Goal: Task Accomplishment & Management: Use online tool/utility

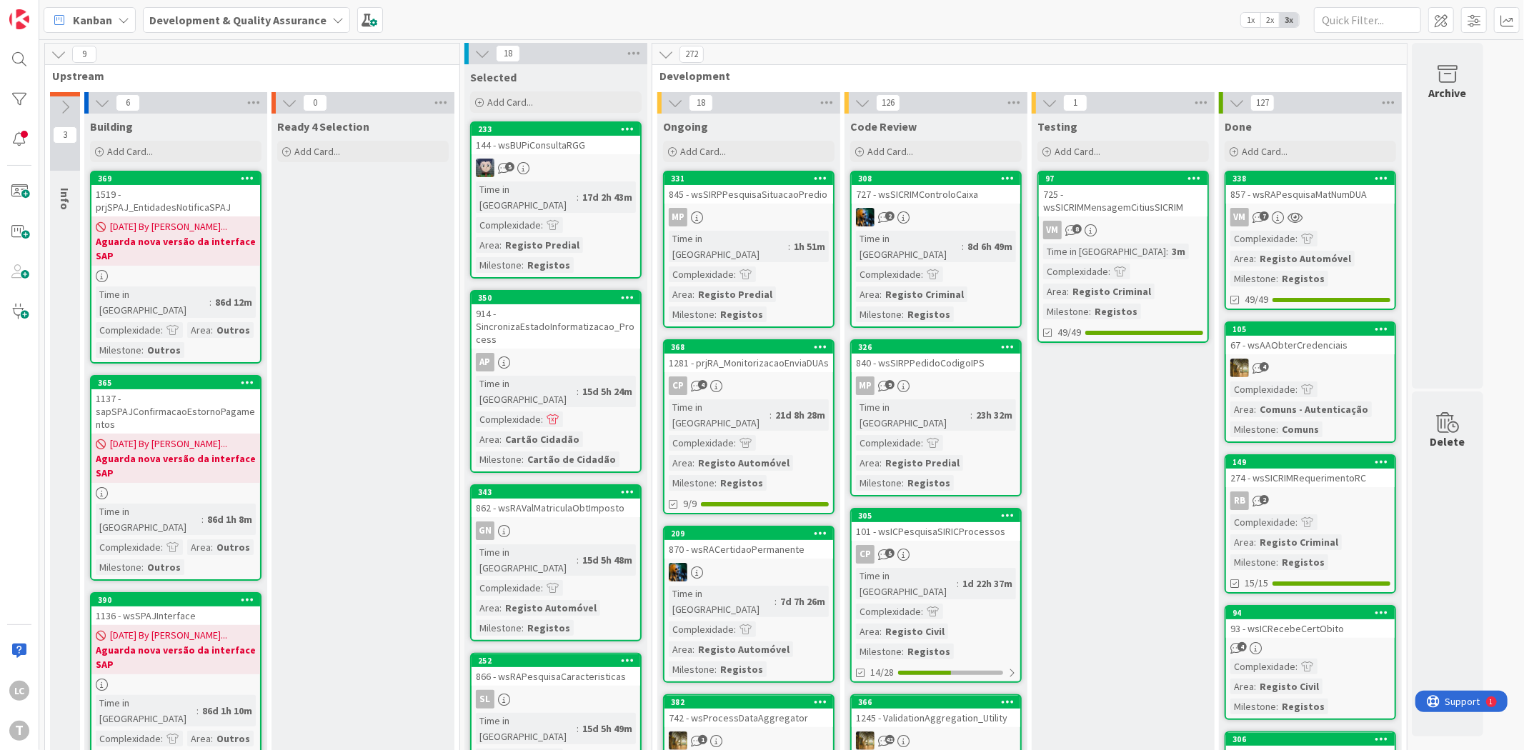
click at [19, 101] on div at bounding box center [19, 99] width 29 height 29
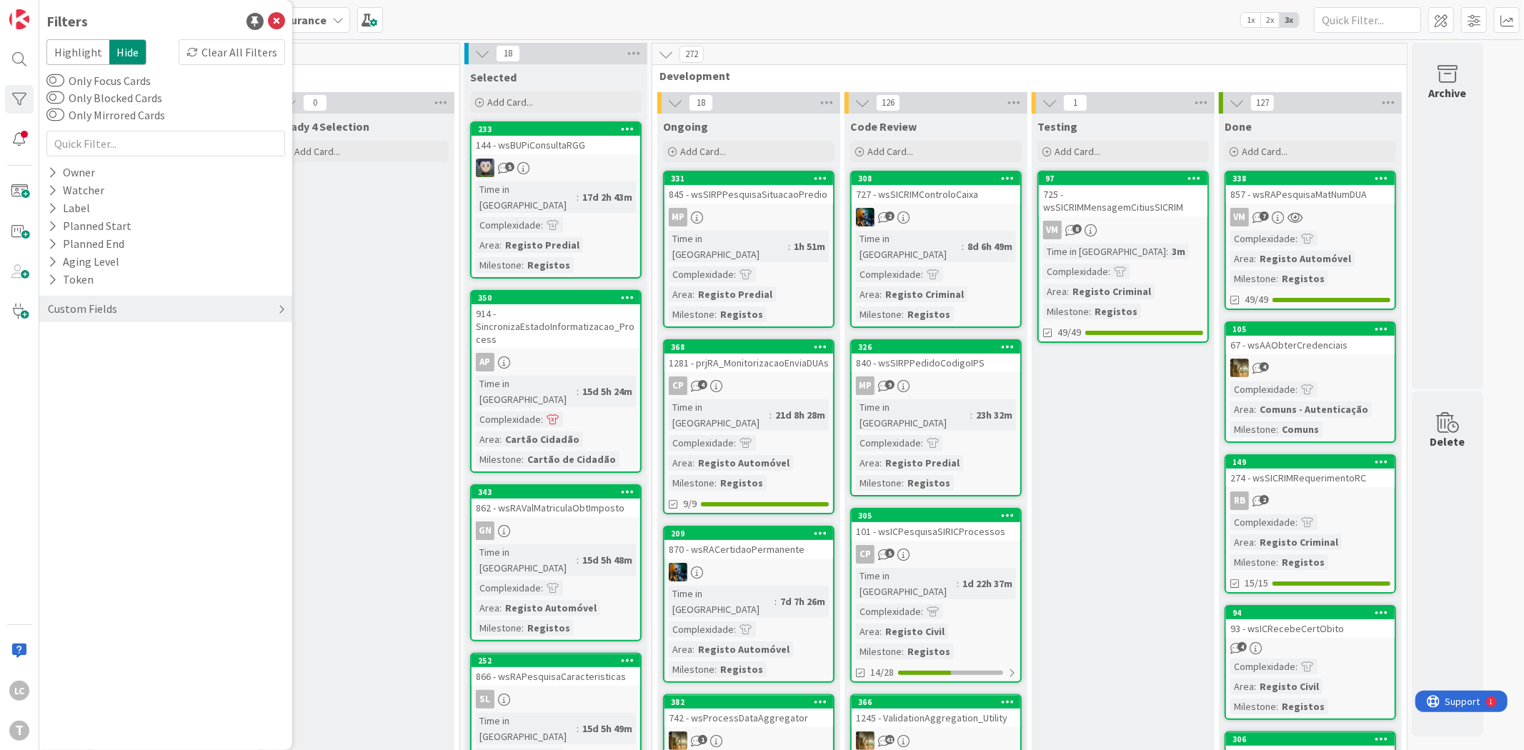
click at [95, 311] on div "Custom Fields" at bounding box center [82, 309] width 72 height 18
click at [76, 346] on button "Priority" at bounding box center [74, 338] width 56 height 18
click at [83, 361] on span at bounding box center [75, 359] width 17 height 11
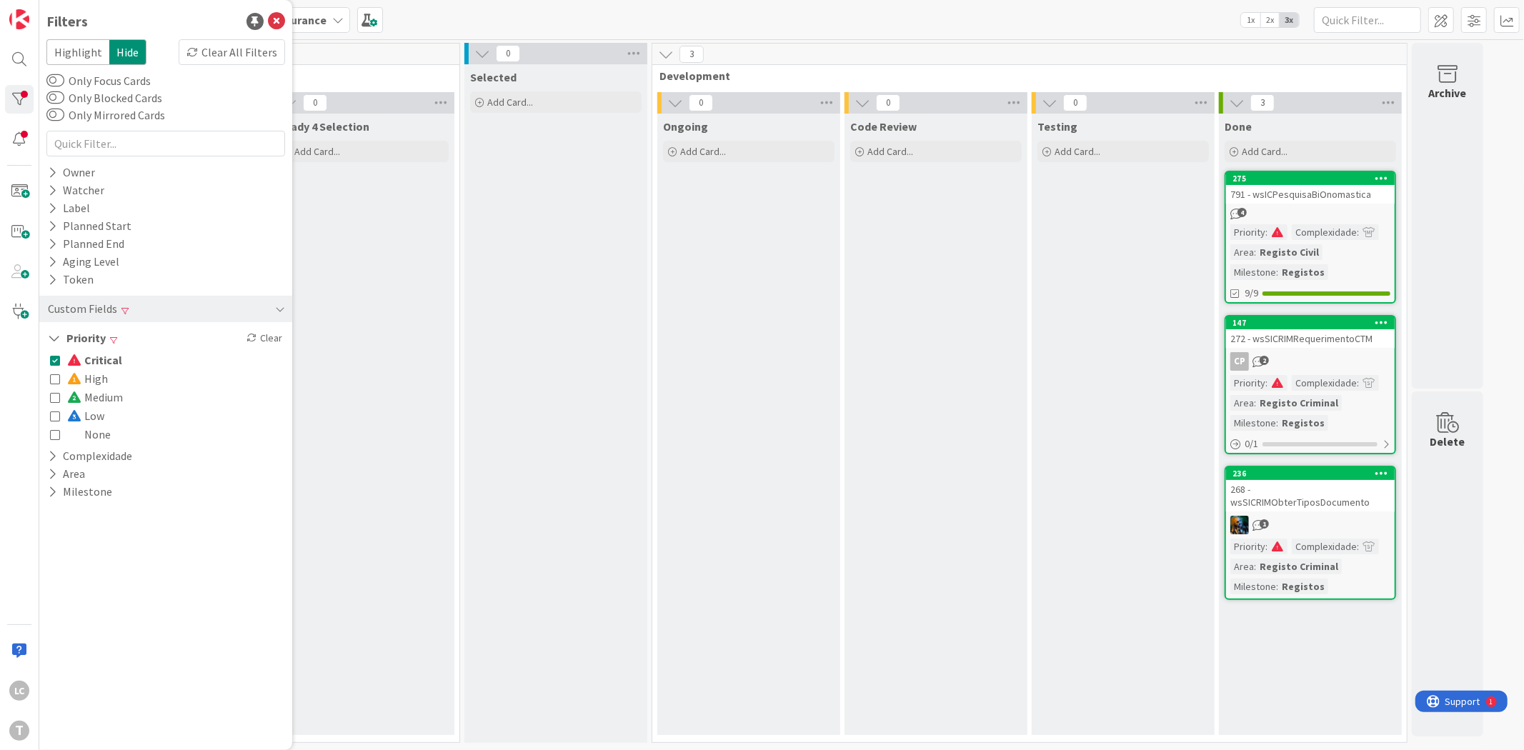
click at [83, 361] on span at bounding box center [75, 359] width 17 height 11
